Goal: Information Seeking & Learning: Learn about a topic

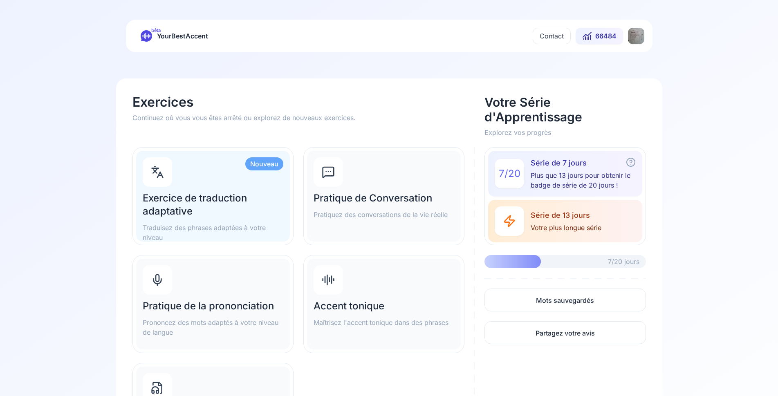
click at [337, 202] on h2 "Pratique de Conversation" at bounding box center [384, 198] width 141 height 13
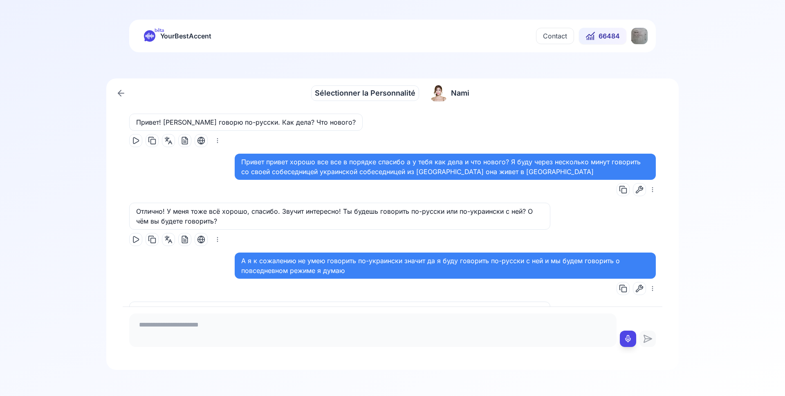
click at [123, 93] on icon at bounding box center [121, 93] width 6 height 0
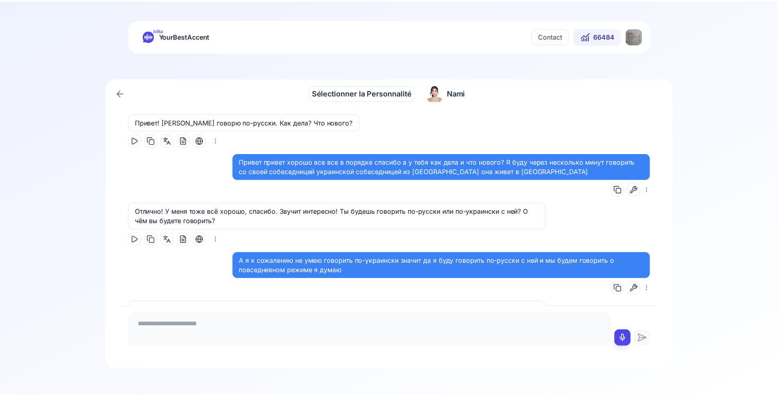
scroll to position [4945, 0]
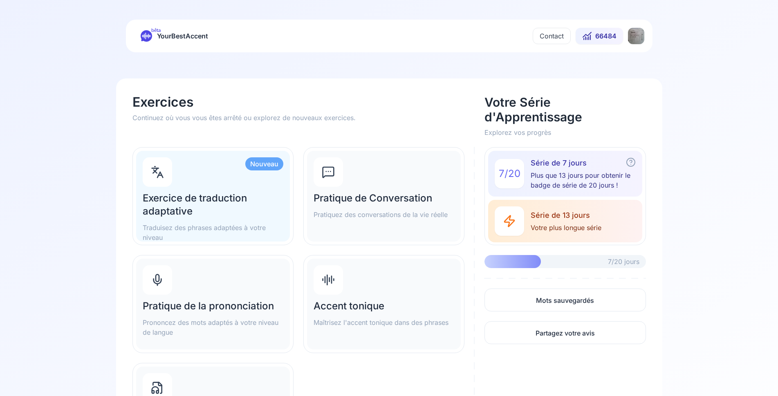
click at [206, 308] on h2 "Pratique de la prononciation" at bounding box center [213, 306] width 141 height 13
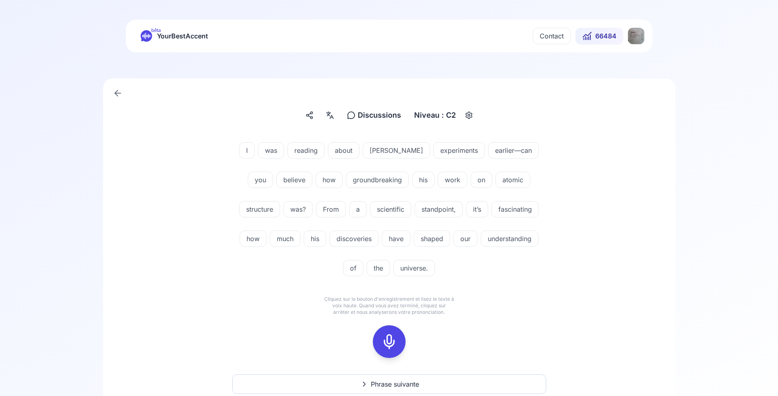
click at [397, 340] on div at bounding box center [389, 341] width 20 height 33
click at [393, 340] on icon at bounding box center [389, 342] width 16 height 16
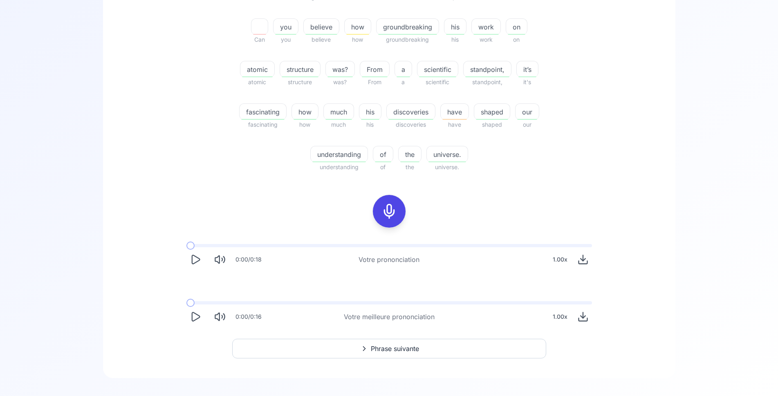
scroll to position [250, 0]
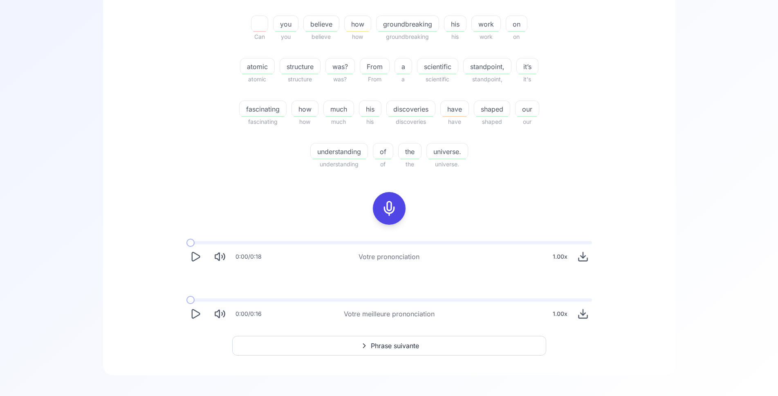
click at [193, 317] on icon "Play" at bounding box center [195, 313] width 11 height 11
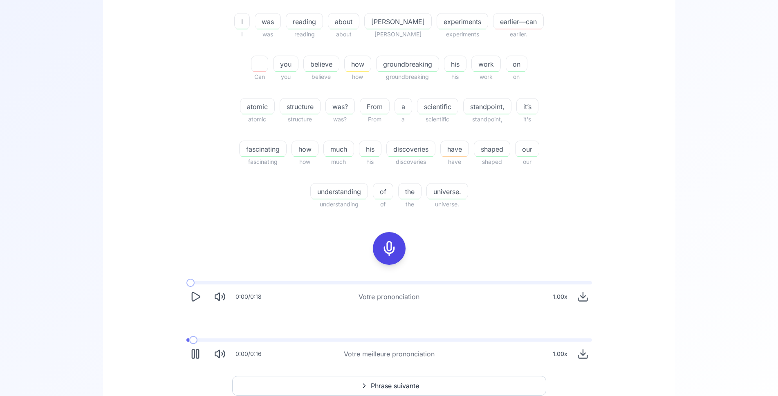
scroll to position [167, 0]
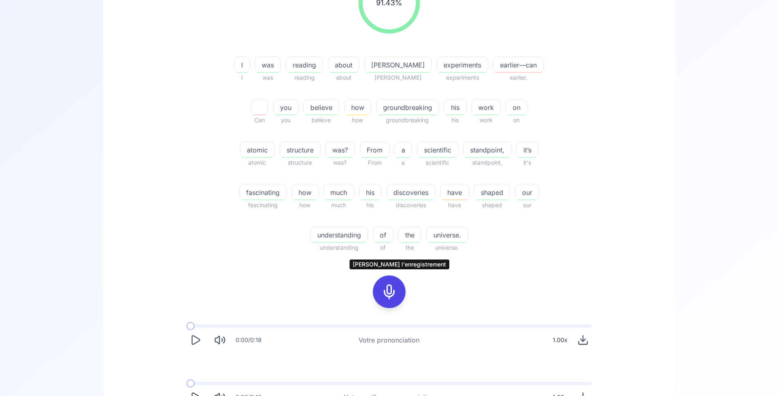
click at [388, 289] on icon at bounding box center [389, 292] width 16 height 16
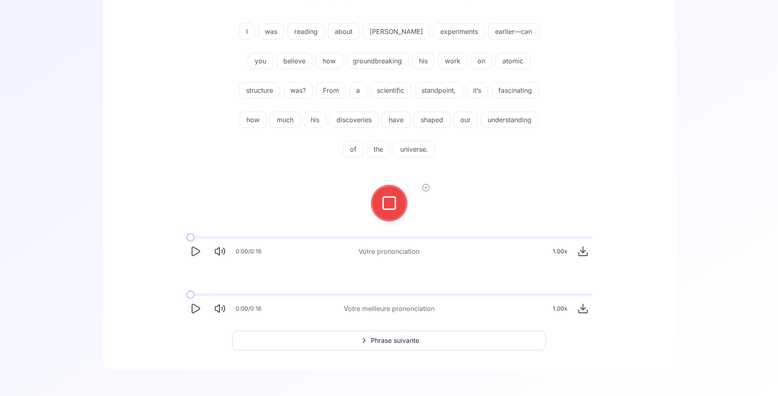
click at [392, 207] on icon at bounding box center [389, 203] width 16 height 16
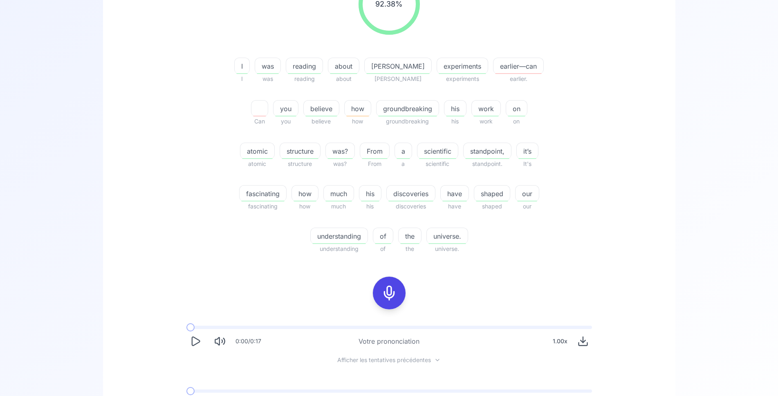
scroll to position [202, 0]
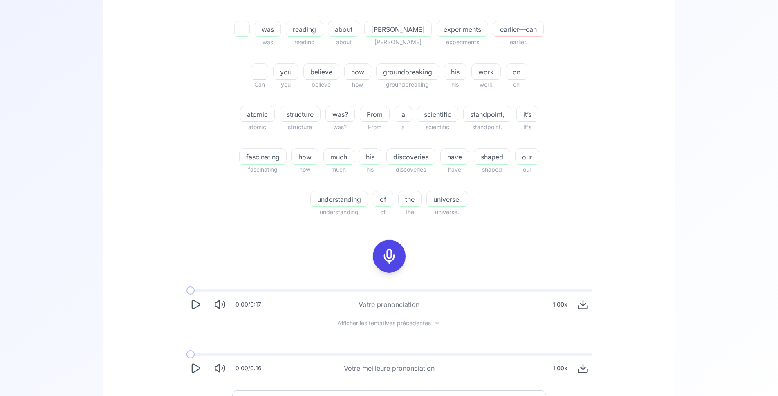
click at [197, 306] on icon "Play" at bounding box center [196, 304] width 8 height 9
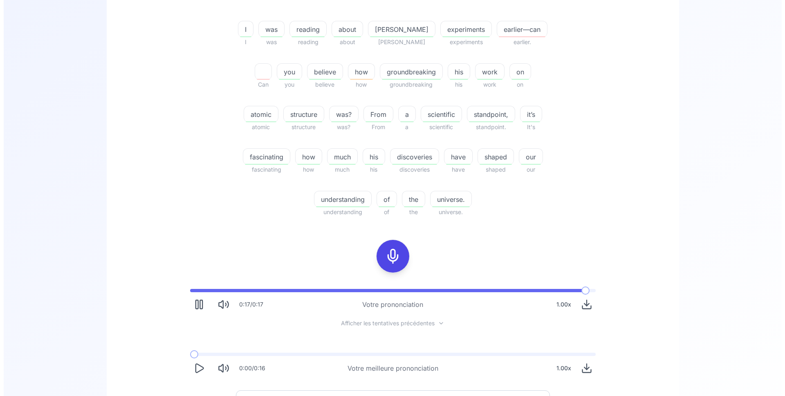
scroll to position [0, 0]
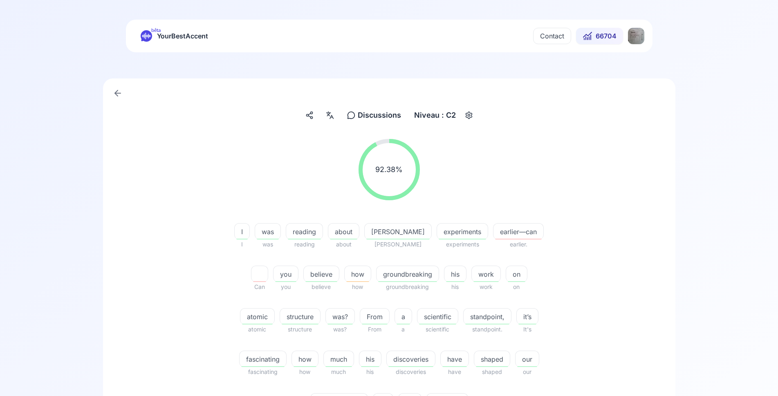
click at [463, 118] on div "button" at bounding box center [468, 115] width 13 height 13
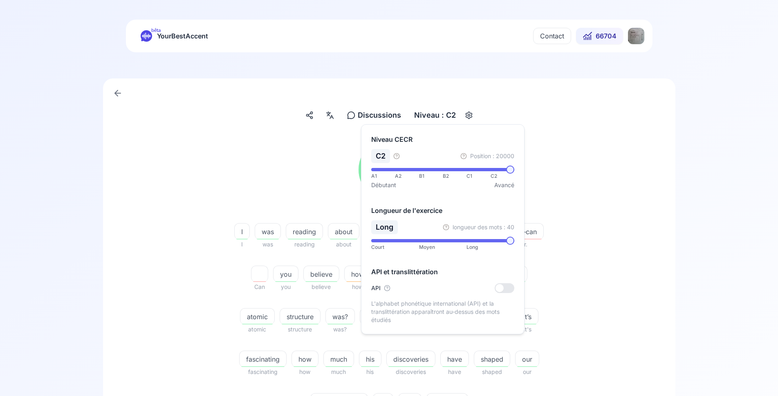
click at [552, 110] on div "Discussions Discussions Niveau : C2" at bounding box center [389, 115] width 540 height 15
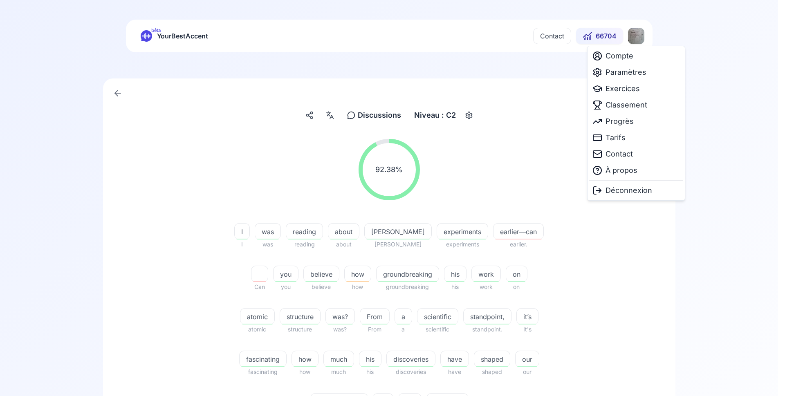
click at [634, 40] on html "bêta YourBestAccent Contact 66704 Discussions Discussions Niveau : C2 92.38 % 9…" at bounding box center [392, 198] width 785 height 396
click at [632, 71] on span "Paramètres" at bounding box center [625, 72] width 41 height 11
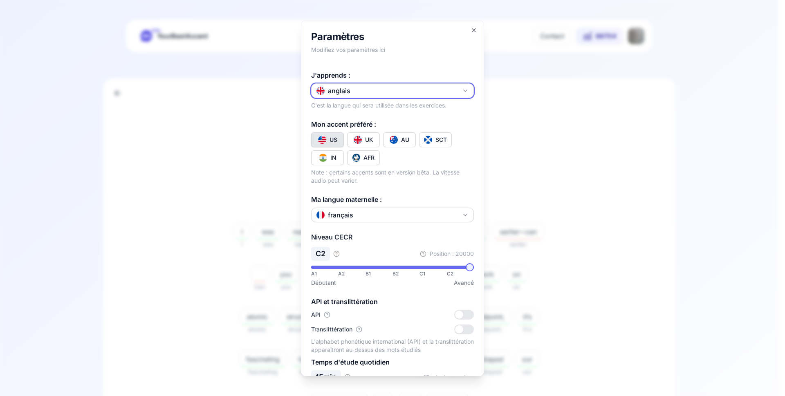
click at [381, 91] on button "anglais" at bounding box center [392, 90] width 163 height 15
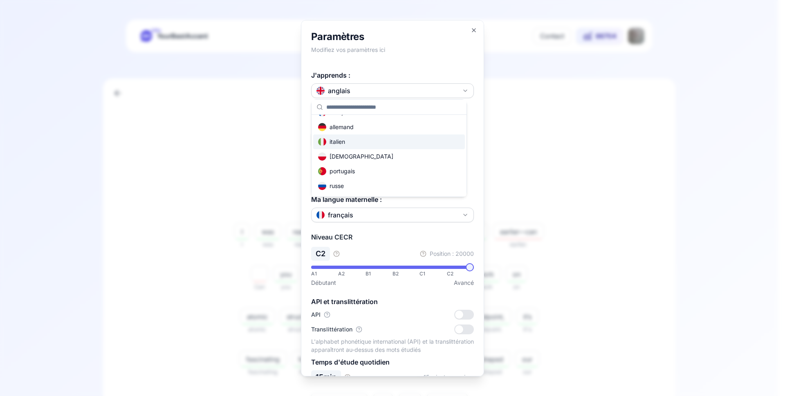
scroll to position [49, 0]
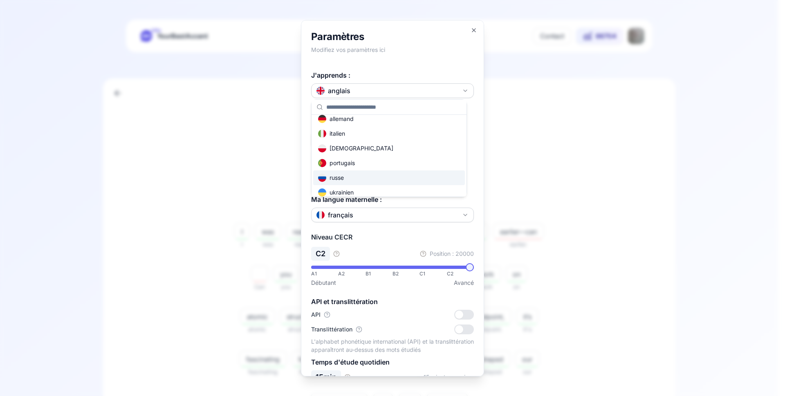
click at [354, 175] on div "russe" at bounding box center [389, 177] width 152 height 15
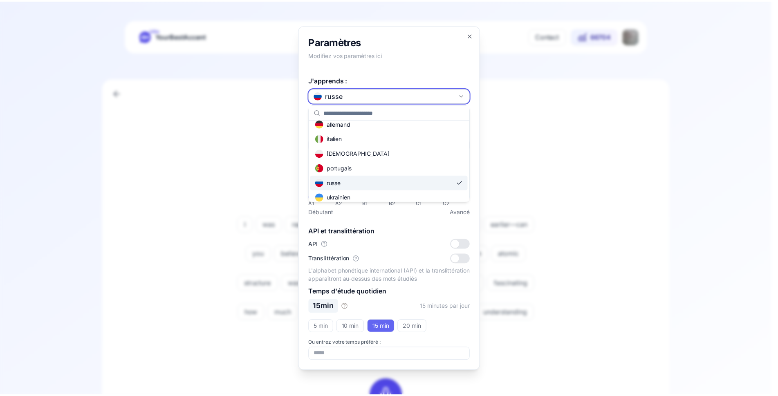
scroll to position [0, 0]
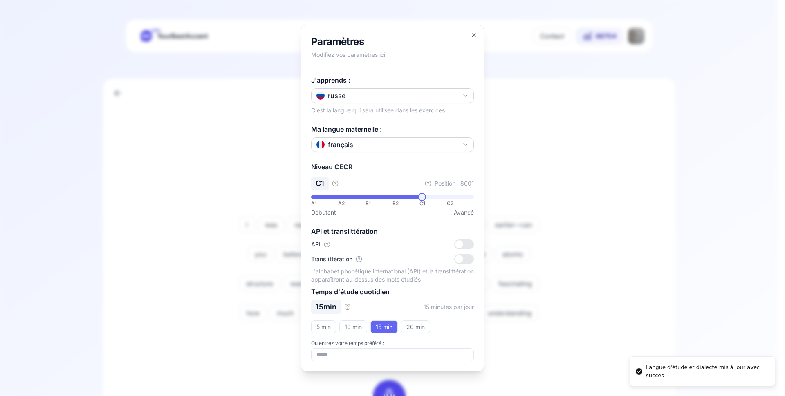
click at [167, 170] on div at bounding box center [392, 198] width 785 height 396
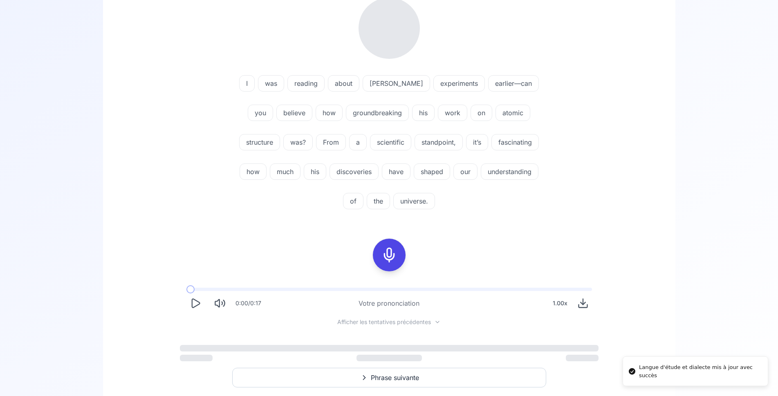
scroll to position [167, 0]
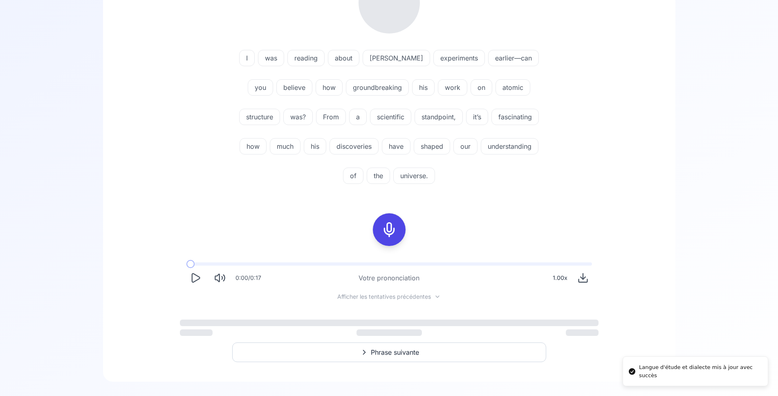
click at [363, 351] on icon at bounding box center [364, 352] width 10 height 8
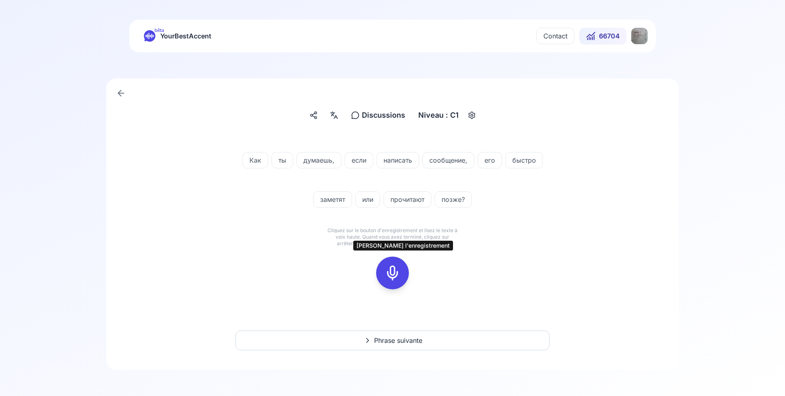
click at [393, 272] on icon at bounding box center [392, 273] width 16 height 16
click at [394, 273] on icon at bounding box center [392, 273] width 16 height 16
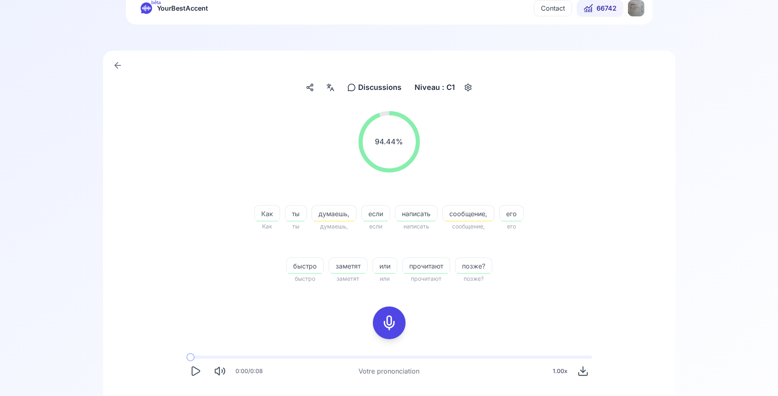
scroll to position [83, 0]
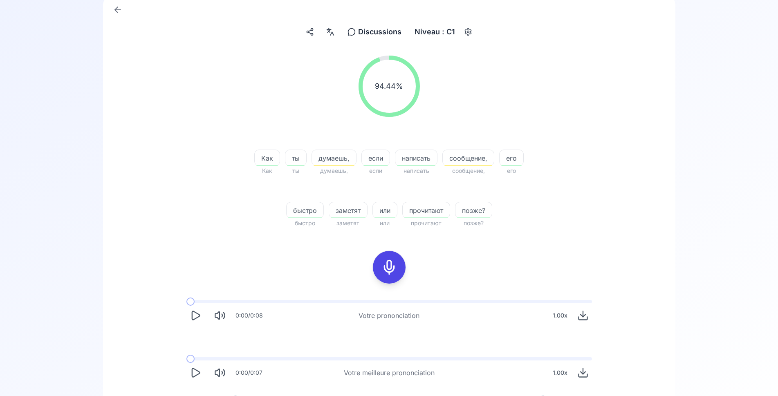
click at [346, 212] on span "заметят" at bounding box center [348, 211] width 38 height 10
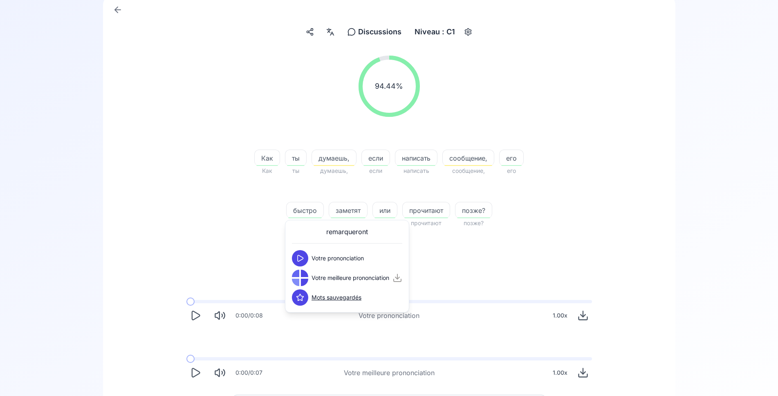
click at [171, 182] on div "94.44 % 94.44 % Как Как ты ты думаешь, думаешь, если если написать написать соо…" at bounding box center [389, 142] width 471 height 186
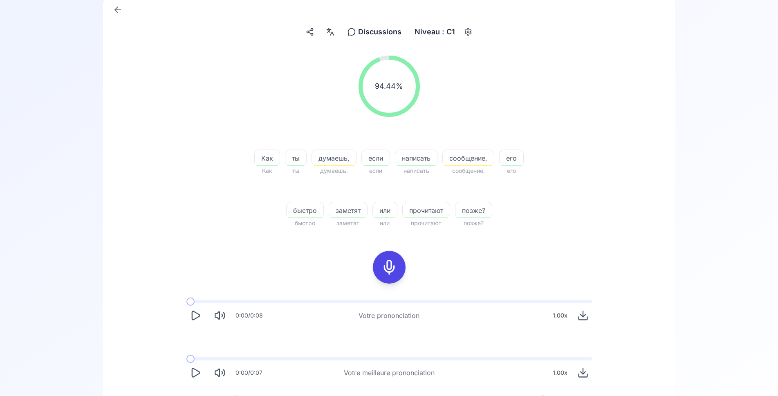
click at [193, 370] on icon "Play" at bounding box center [195, 372] width 11 height 11
click at [197, 374] on icon "Play" at bounding box center [195, 372] width 11 height 11
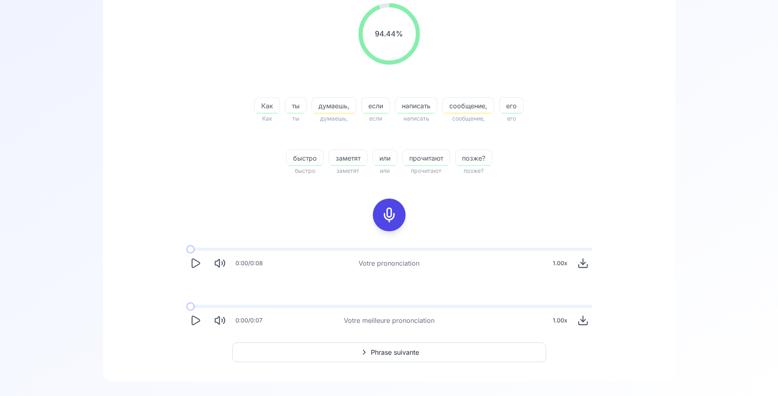
scroll to position [148, 0]
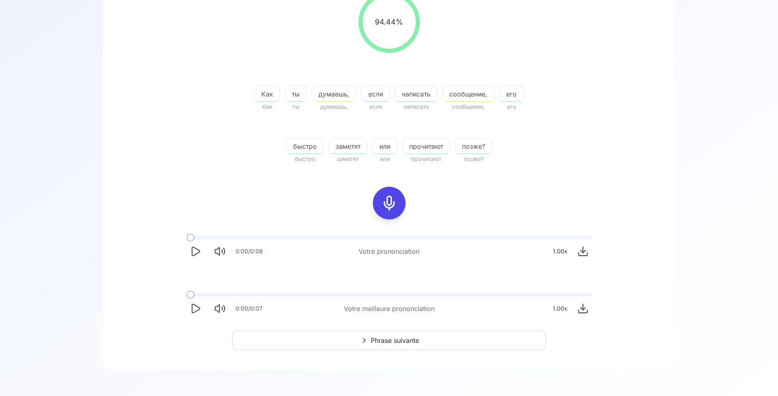
click at [191, 310] on icon "Play" at bounding box center [195, 308] width 11 height 11
click at [489, 296] on span at bounding box center [338, 294] width 304 height 3
click at [462, 296] on span at bounding box center [324, 294] width 276 height 3
click at [437, 297] on div "0:06 / 0:07 Votre meilleure prononciation 1.00 x" at bounding box center [389, 306] width 419 height 38
click at [426, 293] on div "0:07 / 0:07 Votre meilleure prononciation 1.00 x" at bounding box center [389, 306] width 419 height 38
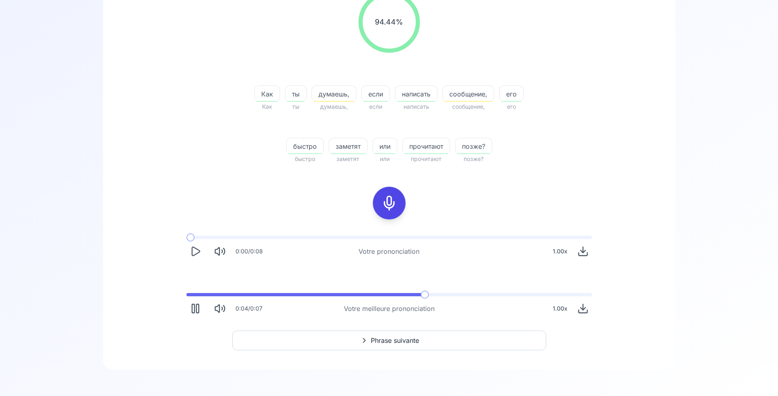
click at [424, 295] on span at bounding box center [305, 294] width 239 height 3
click at [380, 296] on span at bounding box center [325, 294] width 278 height 3
click at [397, 296] on span at bounding box center [291, 294] width 211 height 3
click at [397, 296] on span at bounding box center [316, 294] width 260 height 3
click at [397, 296] on span at bounding box center [291, 294] width 211 height 3
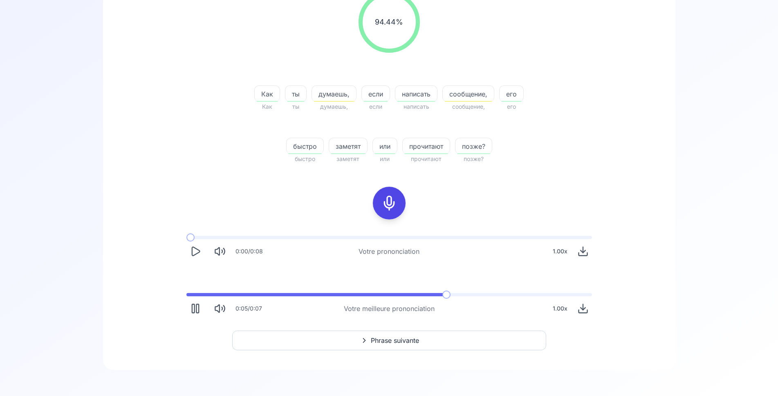
click at [397, 296] on span at bounding box center [317, 294] width 262 height 3
click at [397, 295] on span at bounding box center [291, 294] width 211 height 3
click at [305, 292] on div "0:06 / 0:07 Votre meilleure prononciation 1.00 x" at bounding box center [389, 306] width 419 height 38
click at [304, 293] on span at bounding box center [375, 294] width 379 height 3
click at [304, 295] on span at bounding box center [245, 294] width 118 height 3
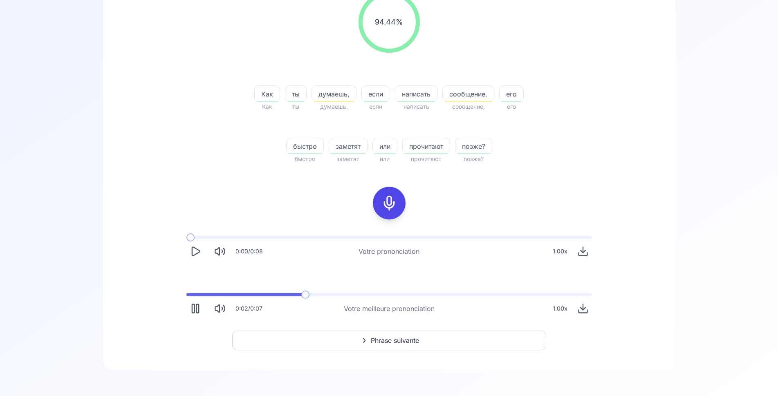
click at [304, 295] on span at bounding box center [245, 294] width 118 height 3
click at [305, 295] on span at bounding box center [276, 294] width 180 height 3
click at [304, 295] on span at bounding box center [245, 294] width 118 height 3
click at [306, 294] on span at bounding box center [247, 294] width 122 height 3
click at [229, 294] on span at bounding box center [208, 294] width 45 height 3
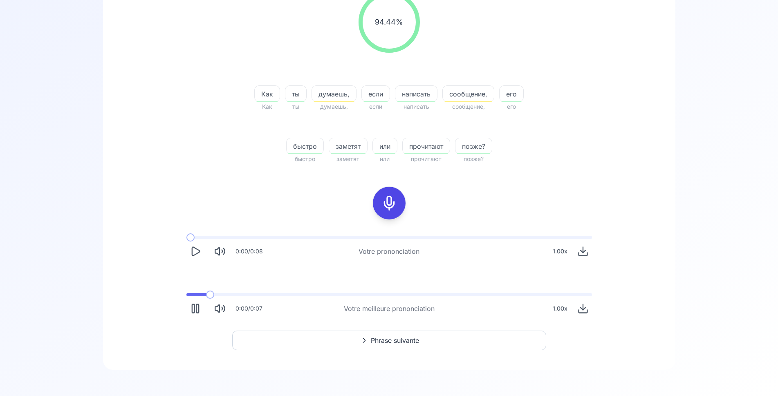
click at [207, 295] on span at bounding box center [196, 294] width 20 height 3
click at [208, 295] on span at bounding box center [197, 294] width 23 height 3
click at [207, 295] on span at bounding box center [196, 294] width 20 height 3
click at [208, 295] on span at bounding box center [196, 294] width 21 height 3
click at [207, 295] on span at bounding box center [196, 294] width 20 height 3
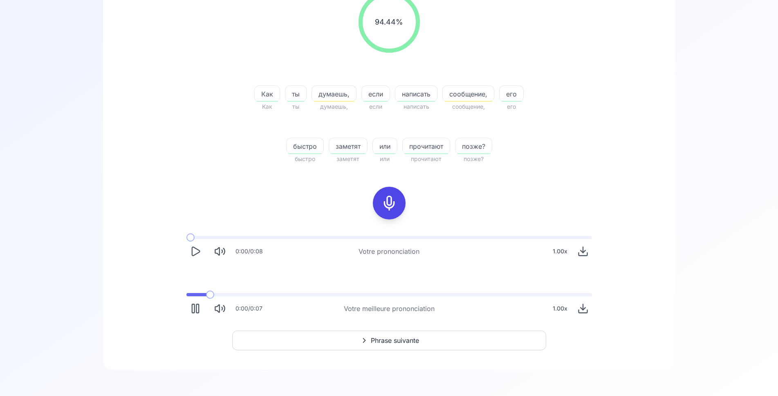
click at [207, 295] on span at bounding box center [196, 294] width 20 height 3
click at [210, 295] on span at bounding box center [223, 294] width 74 height 3
click at [453, 340] on button "Phrase suivante" at bounding box center [389, 341] width 314 height 20
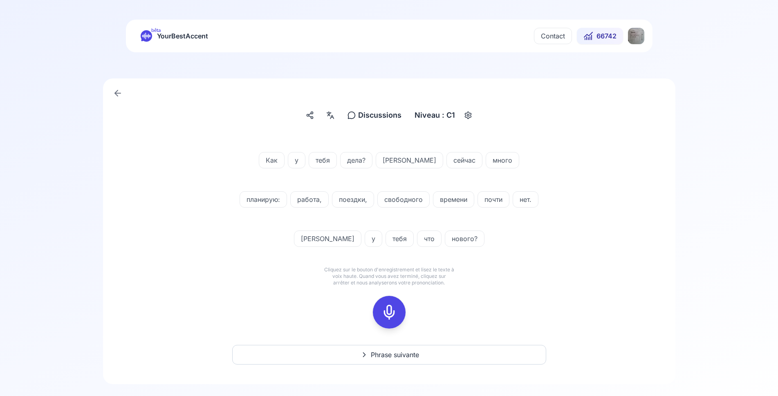
click at [394, 314] on icon at bounding box center [389, 312] width 16 height 16
click at [397, 311] on div at bounding box center [389, 312] width 20 height 33
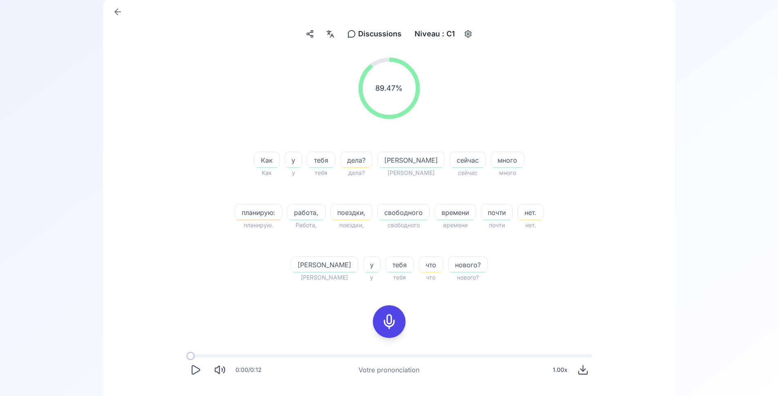
scroll to position [83, 0]
click at [396, 323] on icon at bounding box center [389, 320] width 16 height 16
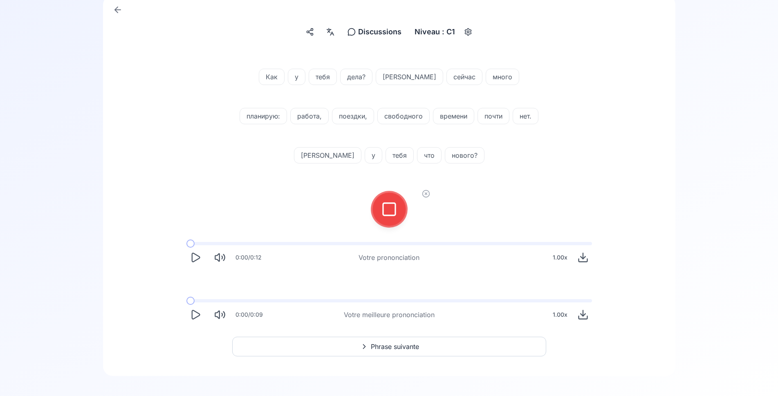
click at [380, 203] on div at bounding box center [389, 209] width 20 height 33
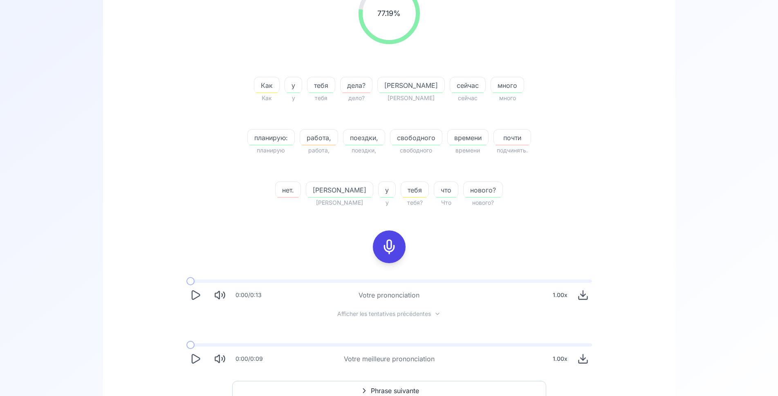
scroll to position [167, 0]
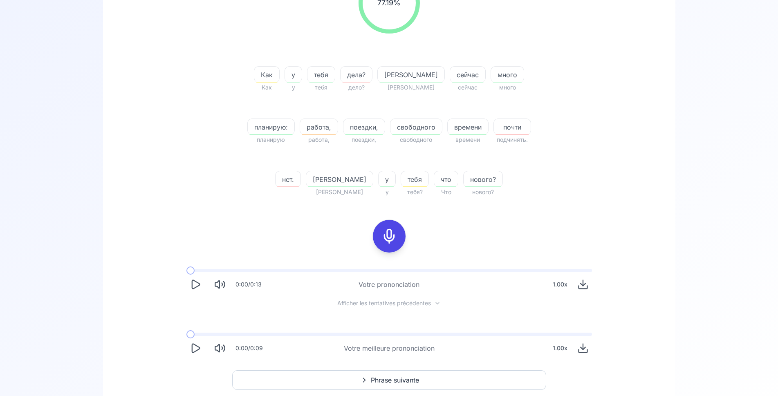
click at [194, 351] on icon "Play" at bounding box center [195, 348] width 11 height 11
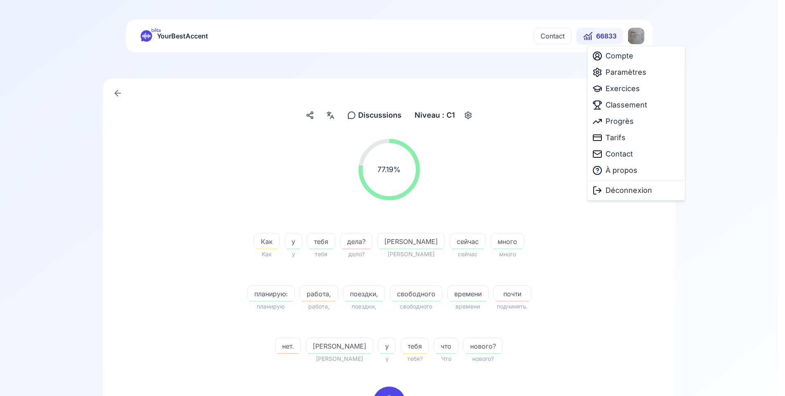
click at [636, 37] on html "bêta YourBestAccent Contact 66833 Discussions Discussions Niveau : C1 77.19 % 7…" at bounding box center [392, 198] width 785 height 396
click at [625, 72] on span "Paramètres" at bounding box center [625, 72] width 41 height 11
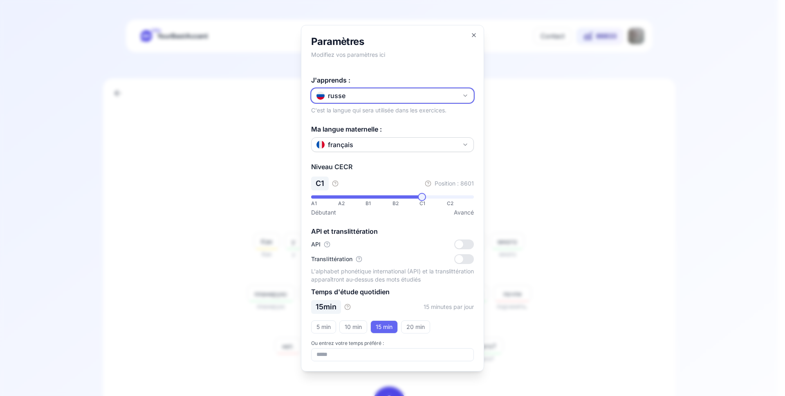
click at [362, 96] on button "russe" at bounding box center [392, 95] width 163 height 15
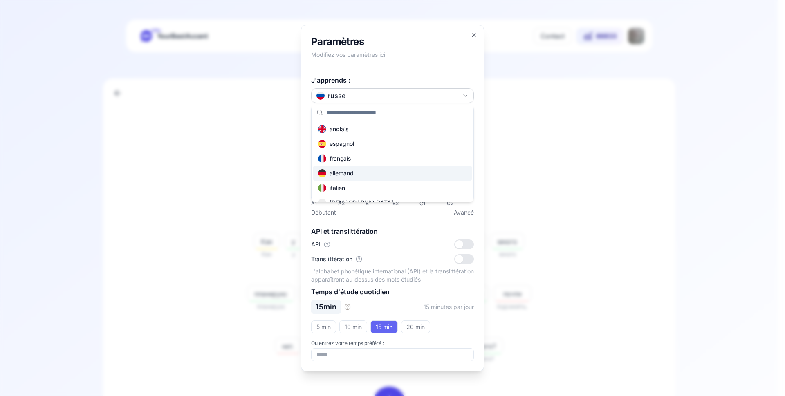
click at [353, 175] on div "allemand" at bounding box center [336, 173] width 36 height 8
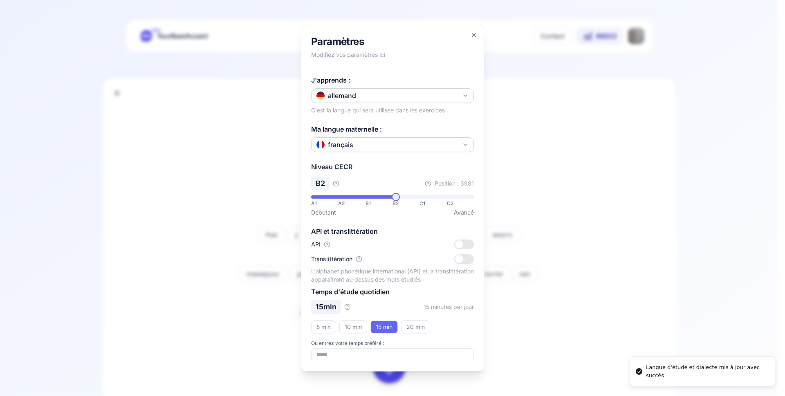
click at [594, 252] on div at bounding box center [392, 198] width 785 height 396
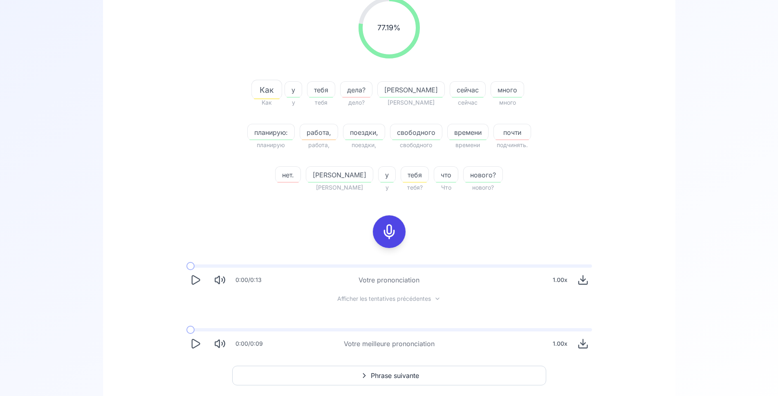
scroll to position [135, 0]
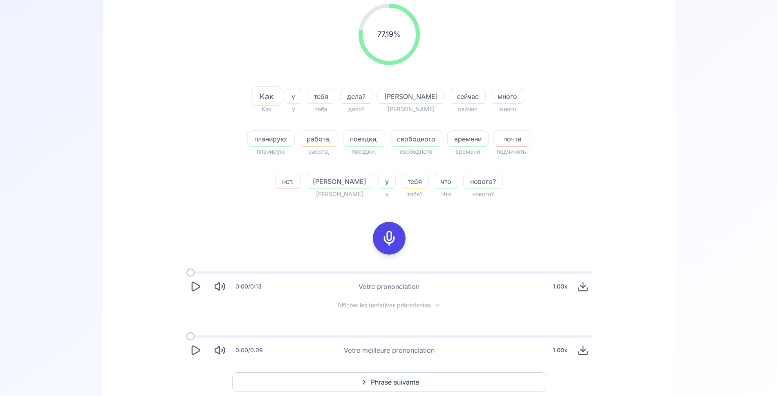
click at [387, 382] on span "Phrase suivante" at bounding box center [395, 382] width 48 height 10
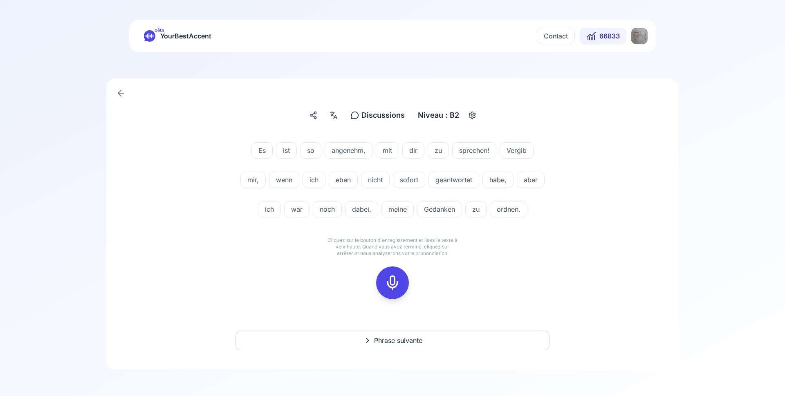
click at [387, 283] on rect at bounding box center [392, 283] width 12 height 12
click at [390, 285] on icon at bounding box center [392, 283] width 16 height 16
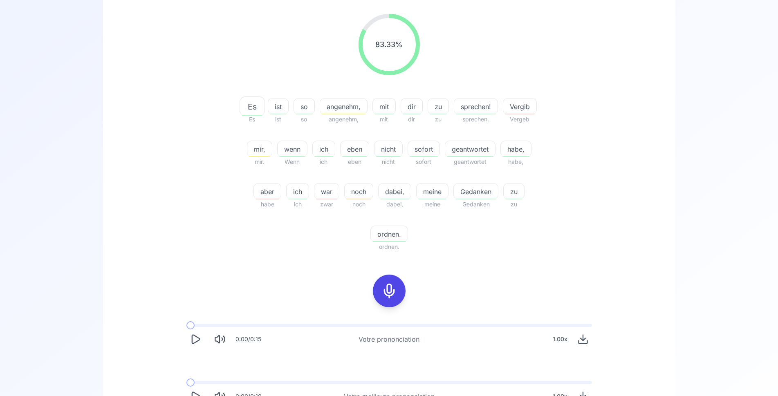
click at [398, 290] on div at bounding box center [389, 291] width 20 height 33
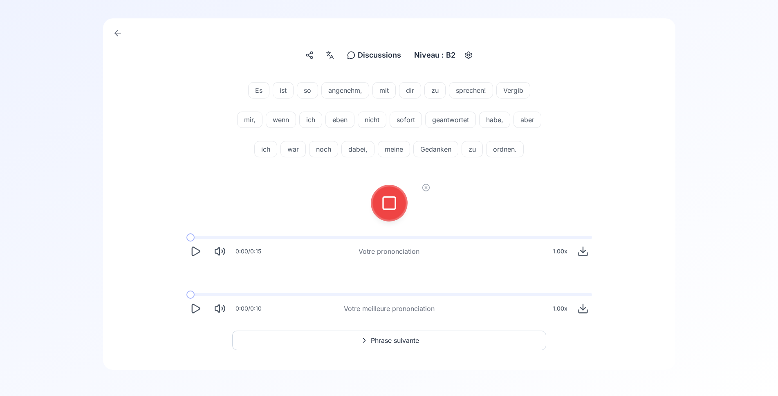
click at [387, 203] on icon at bounding box center [389, 203] width 16 height 16
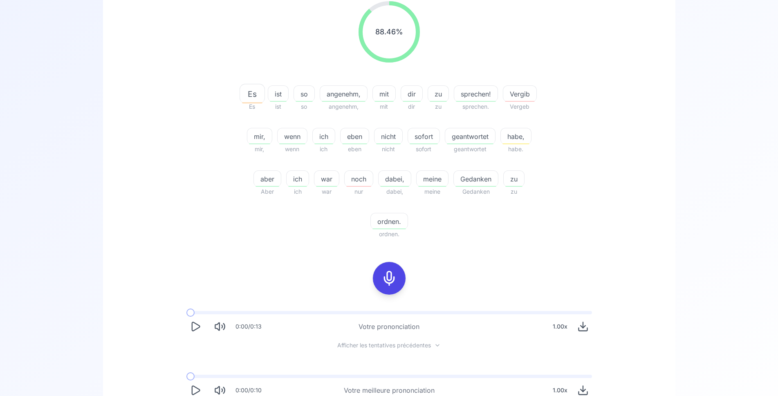
scroll to position [143, 0]
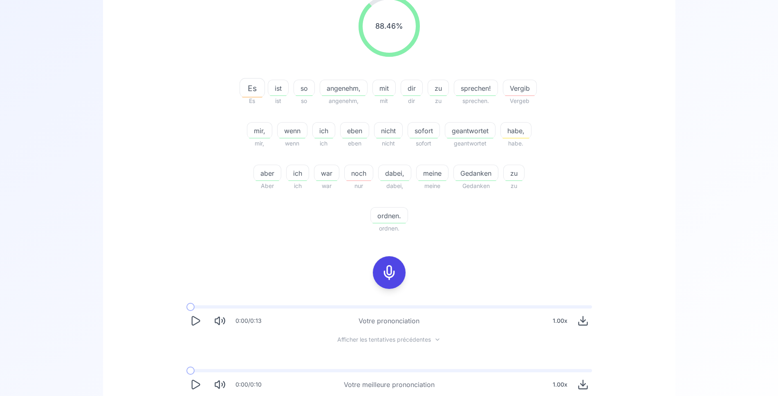
click at [535, 88] on span "Vergib" at bounding box center [519, 88] width 33 height 10
click at [536, 220] on div "Es Es ist ist so so angenehm, angenehm, mit mit dir dir zu zu sprechen! spreche…" at bounding box center [389, 152] width 314 height 164
click at [192, 384] on icon "Play" at bounding box center [196, 384] width 8 height 9
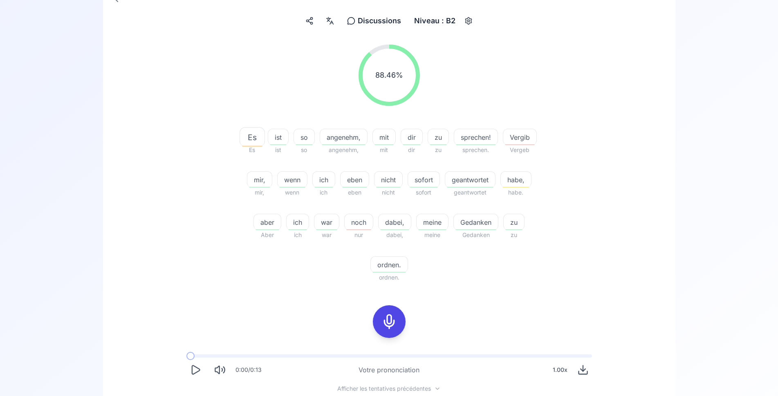
scroll to position [220, 0]
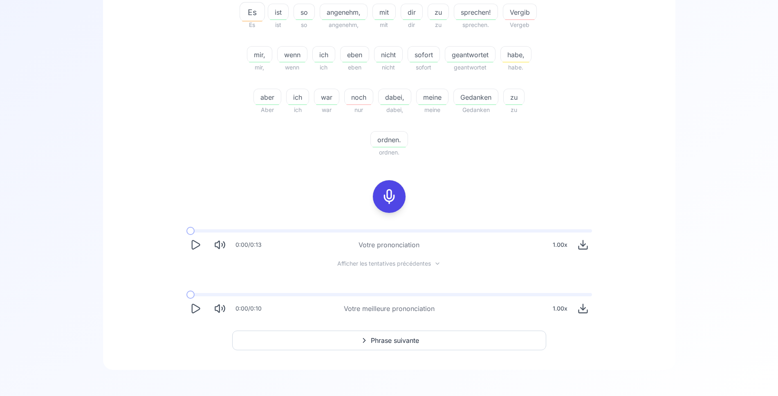
click at [421, 343] on button "Phrase suivante" at bounding box center [389, 341] width 314 height 20
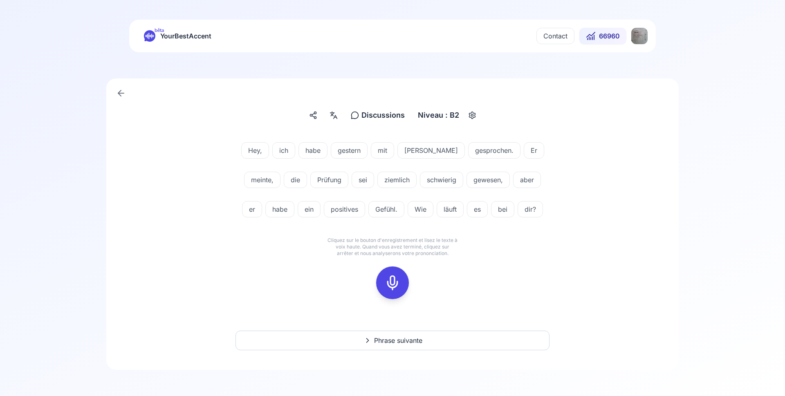
click at [392, 281] on icon at bounding box center [392, 283] width 16 height 16
click at [392, 283] on icon at bounding box center [392, 283] width 16 height 16
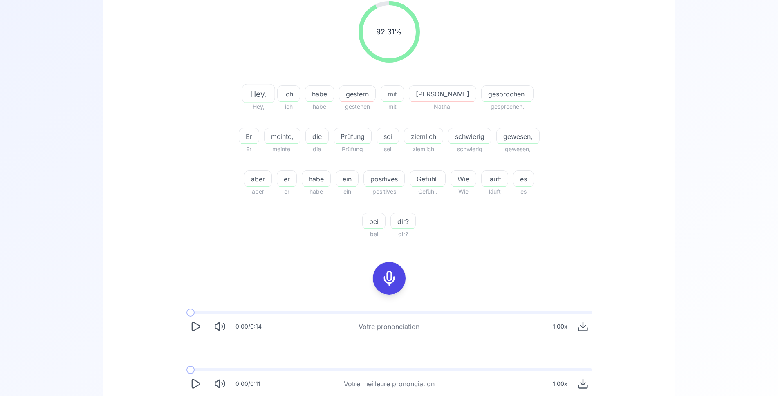
scroll to position [167, 0]
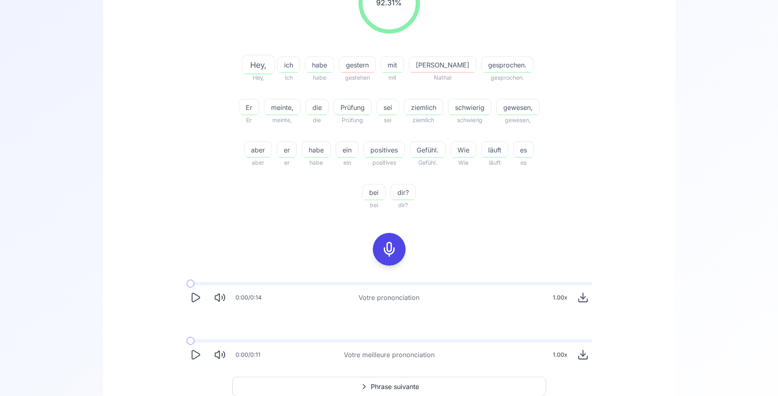
click at [193, 357] on icon "Play" at bounding box center [195, 354] width 11 height 11
click at [390, 251] on icon at bounding box center [389, 249] width 16 height 16
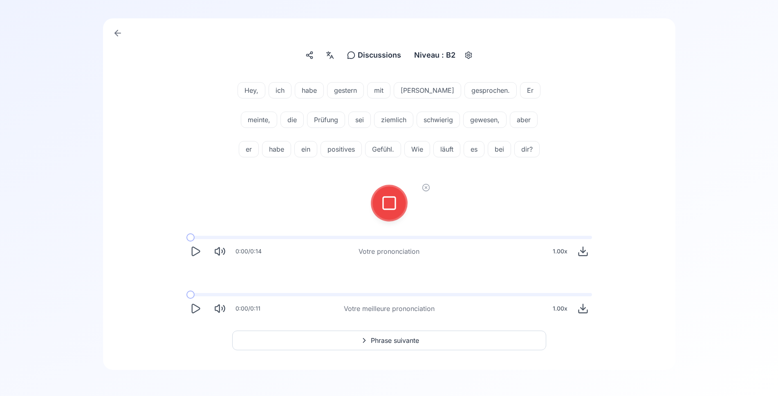
scroll to position [60, 0]
click at [388, 201] on icon at bounding box center [389, 203] width 16 height 16
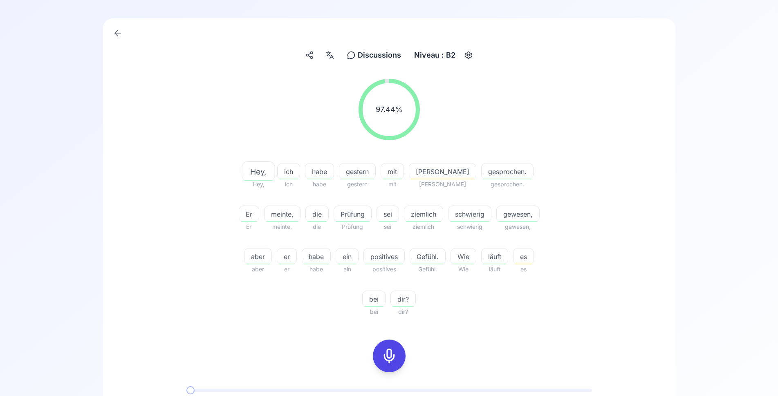
click at [331, 54] on icon at bounding box center [330, 55] width 10 height 8
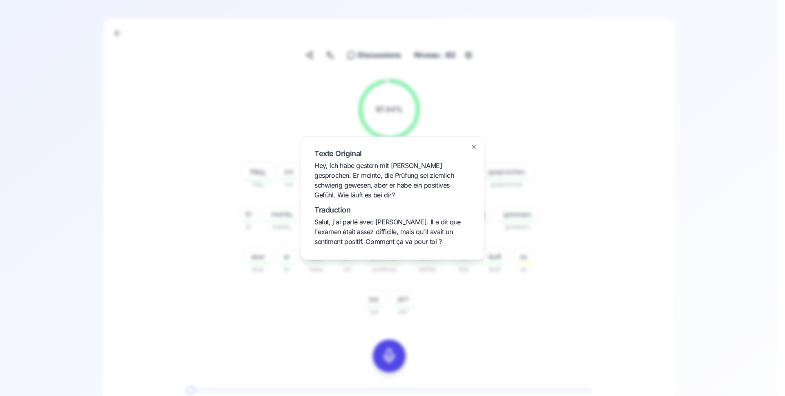
click at [208, 253] on div at bounding box center [392, 198] width 785 height 396
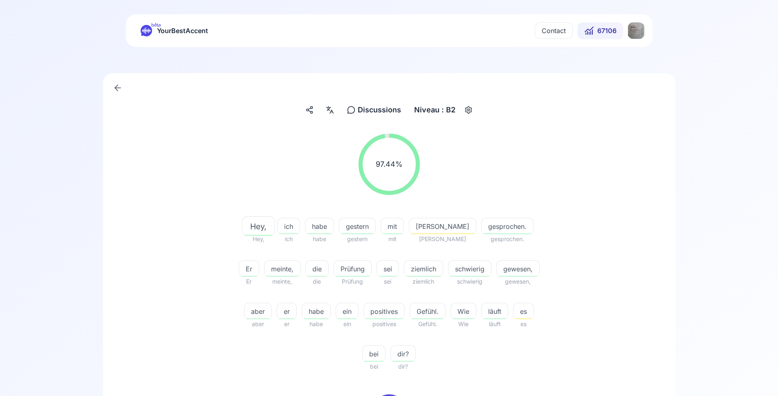
scroll to position [0, 0]
